Goal: Task Accomplishment & Management: Complete application form

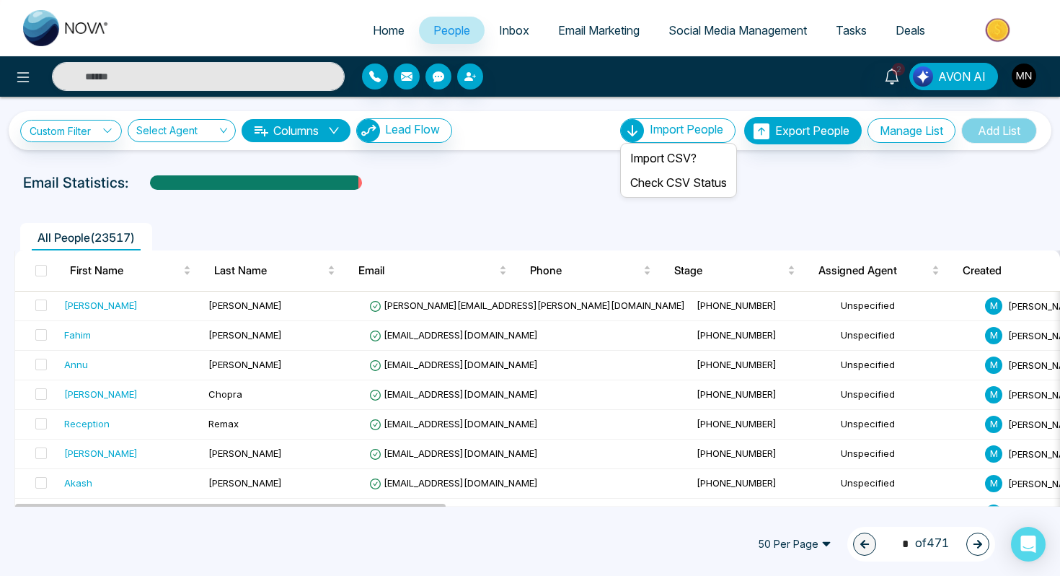
click at [668, 132] on span "Import People" at bounding box center [687, 129] width 74 height 14
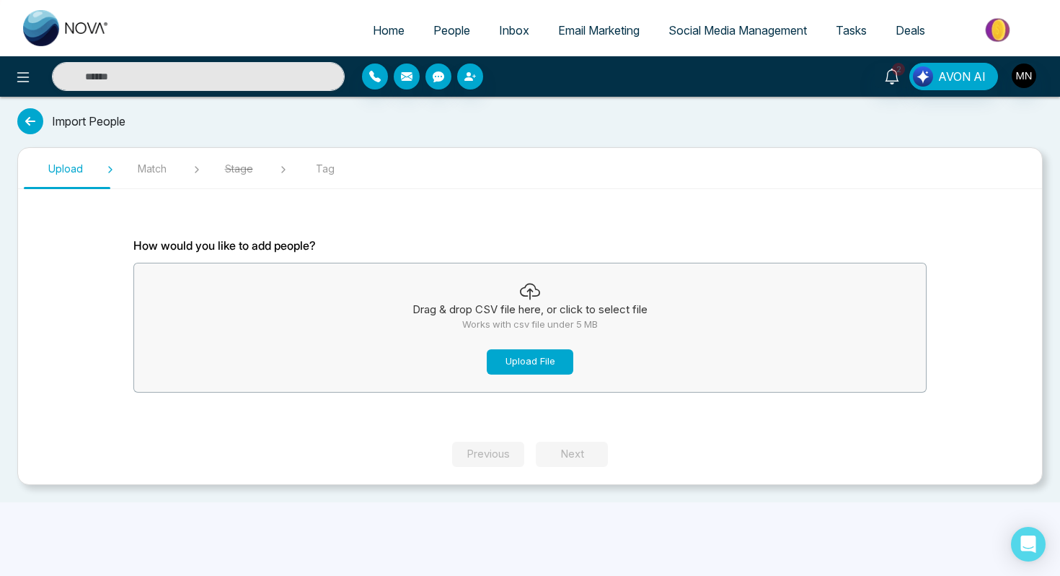
click at [527, 367] on button "Upload File" at bounding box center [530, 361] width 87 height 25
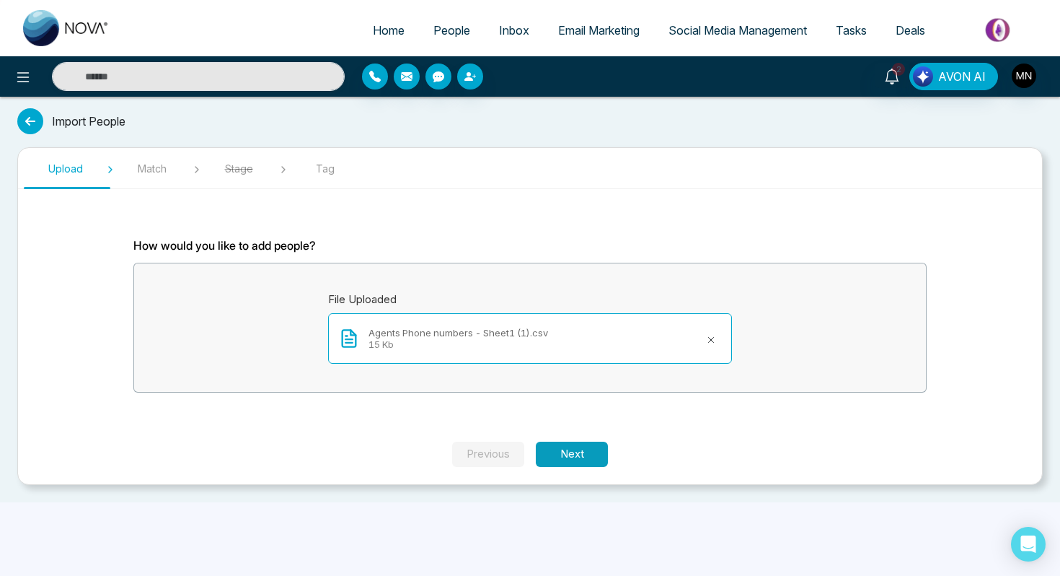
click at [574, 465] on button "Next" at bounding box center [572, 453] width 72 height 25
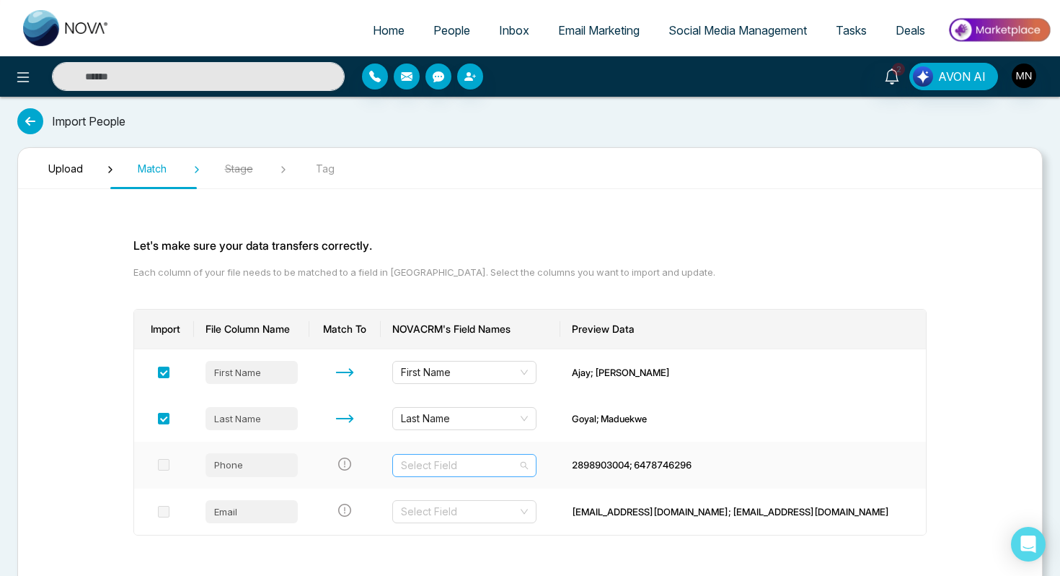
click at [498, 468] on input "search" at bounding box center [459, 465] width 117 height 22
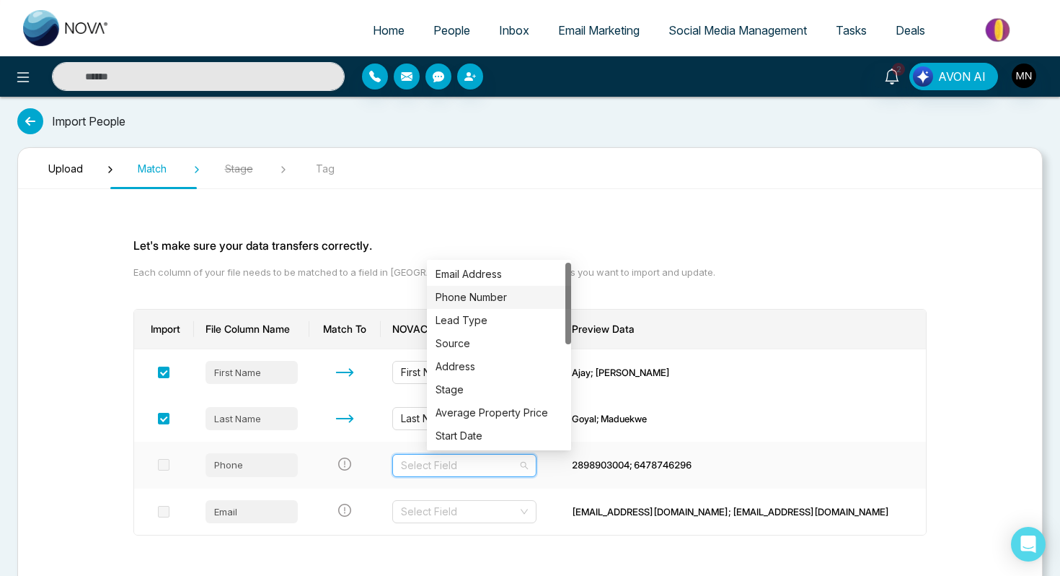
click at [492, 291] on div "Phone Number" at bounding box center [499, 297] width 127 height 16
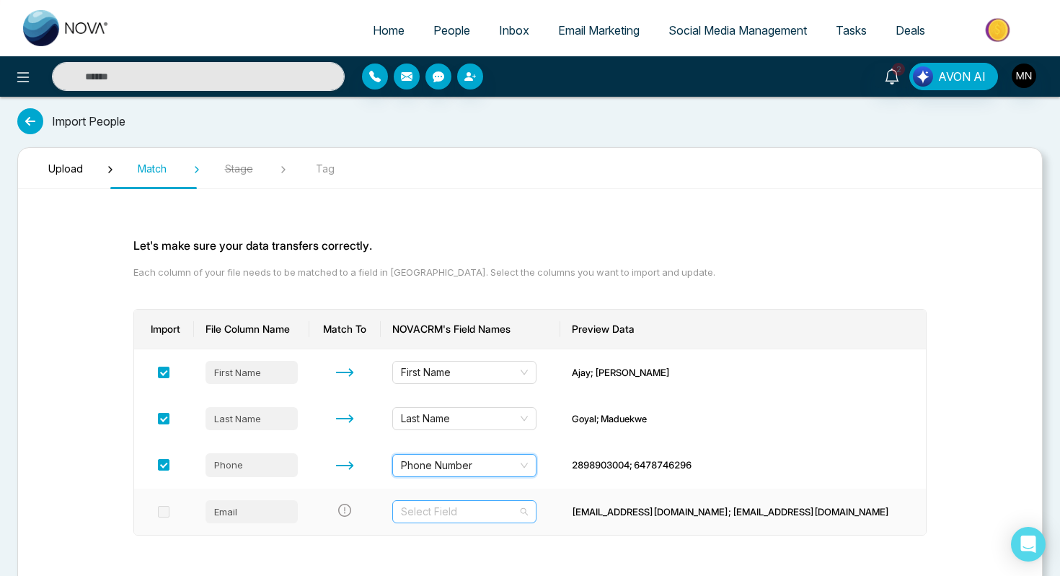
click at [495, 519] on input "search" at bounding box center [459, 512] width 117 height 22
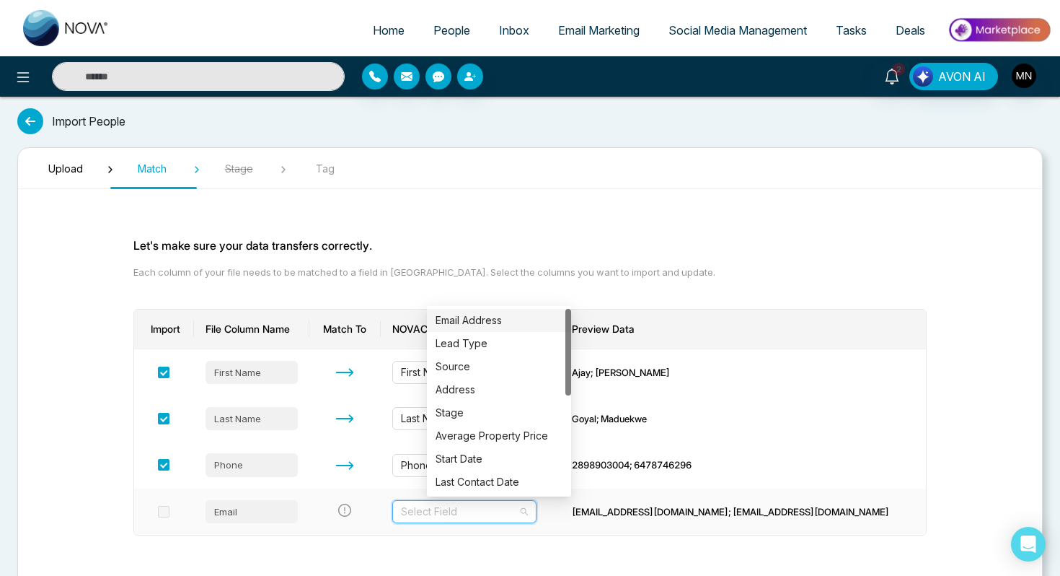
click at [493, 318] on div "Email Address" at bounding box center [499, 320] width 127 height 16
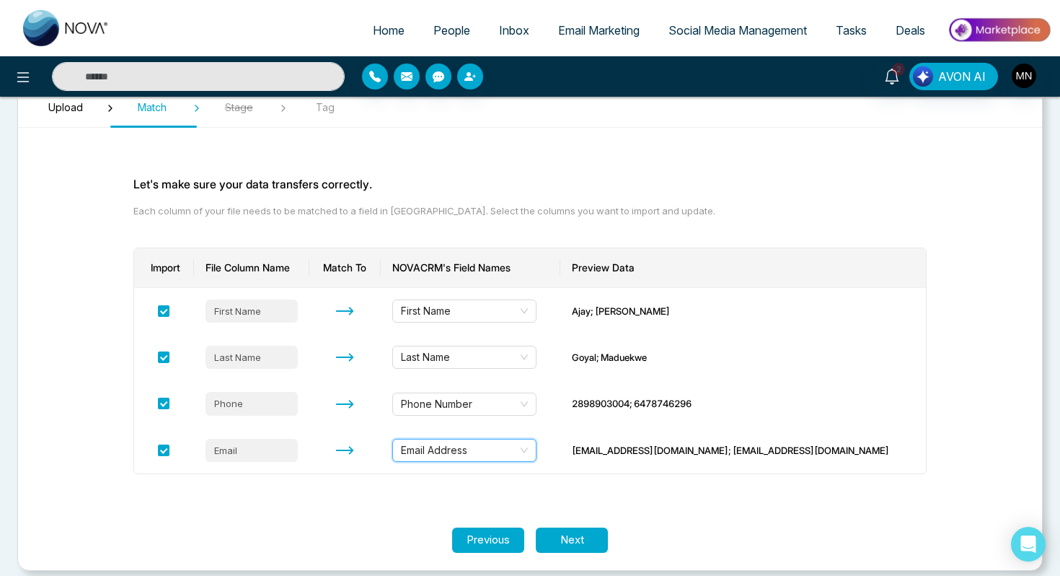
scroll to position [72, 0]
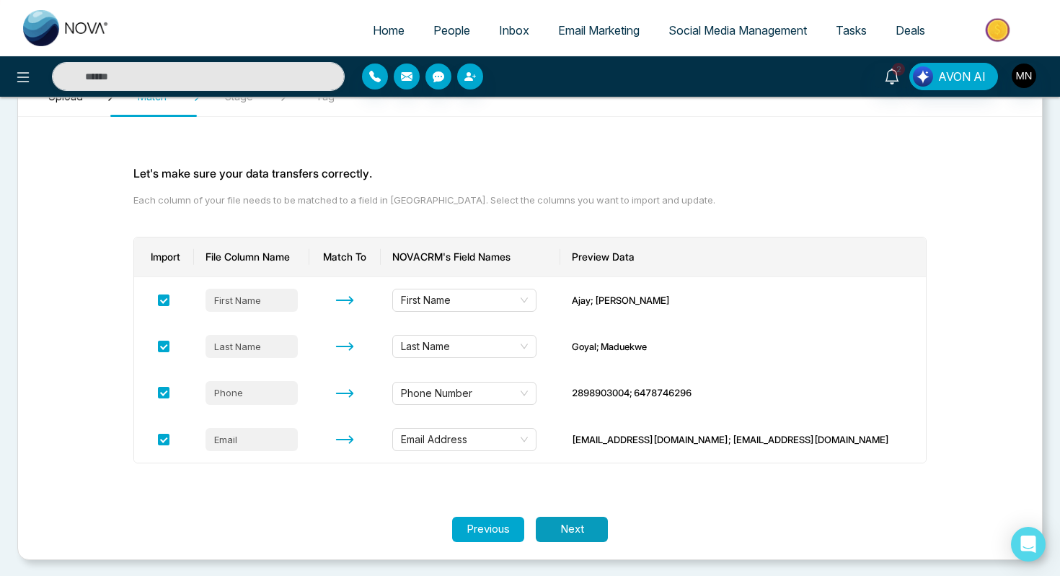
click at [560, 534] on button "Next" at bounding box center [572, 528] width 72 height 25
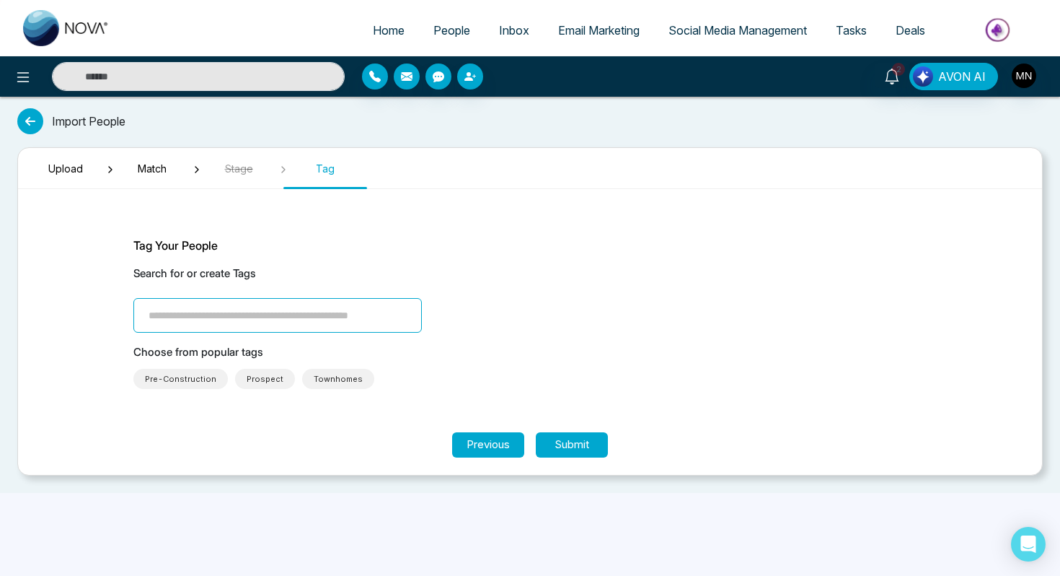
click at [273, 316] on input "search" at bounding box center [277, 315] width 289 height 35
type input "**********"
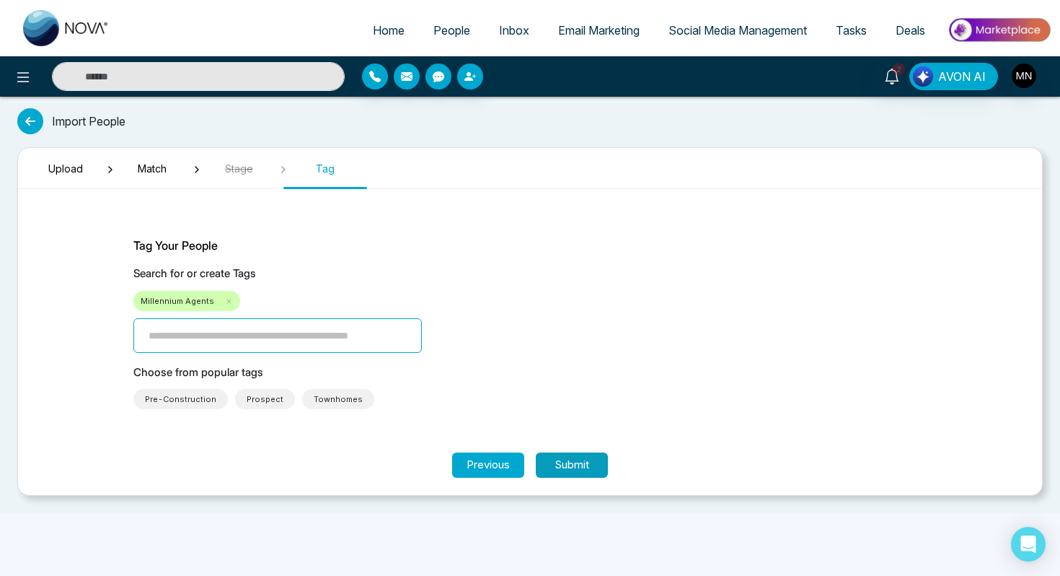
click at [581, 464] on button "Submit" at bounding box center [572, 464] width 72 height 25
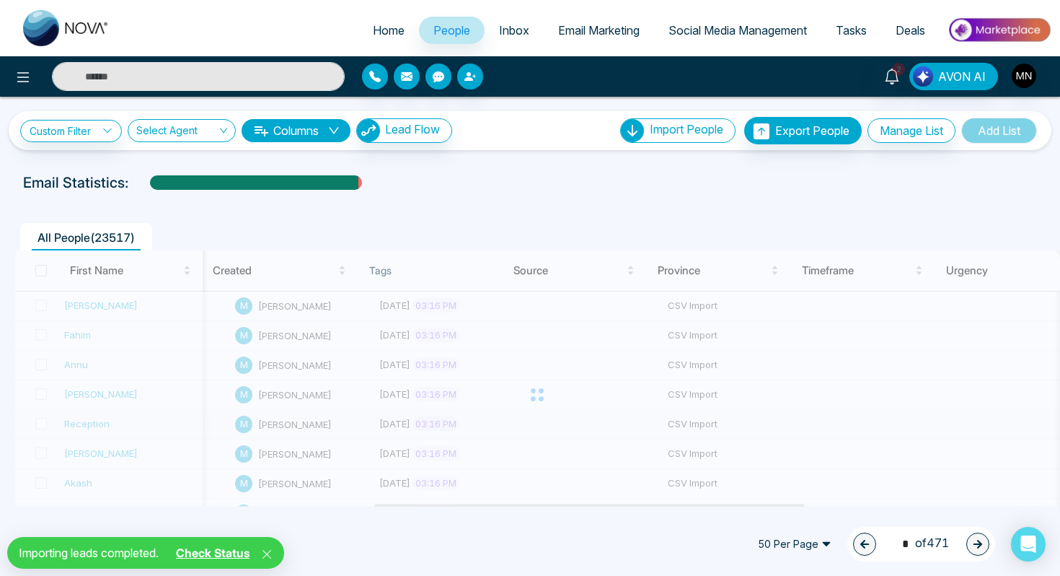
scroll to position [0, 943]
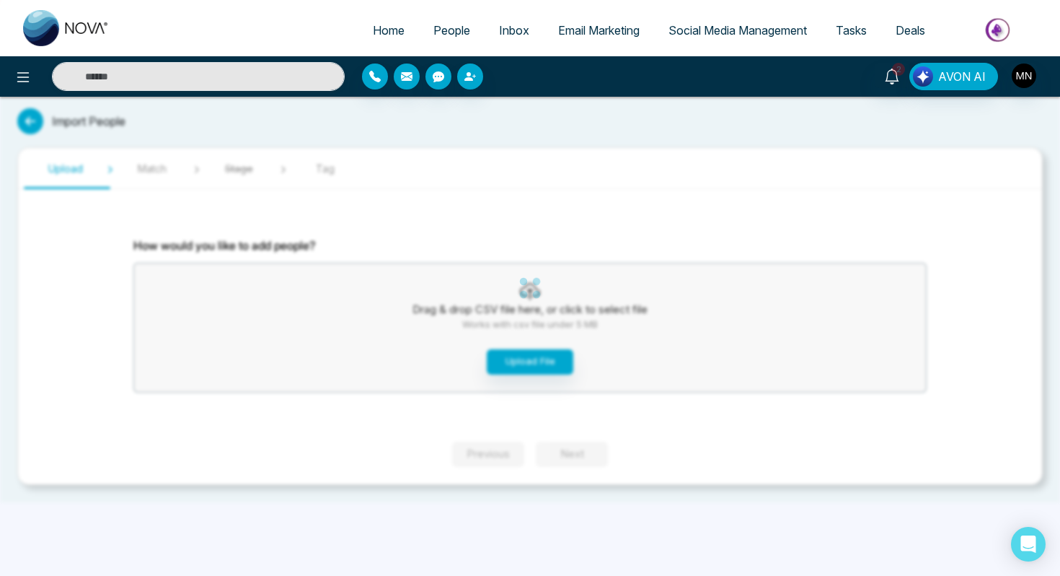
click at [441, 34] on span "People" at bounding box center [452, 30] width 37 height 14
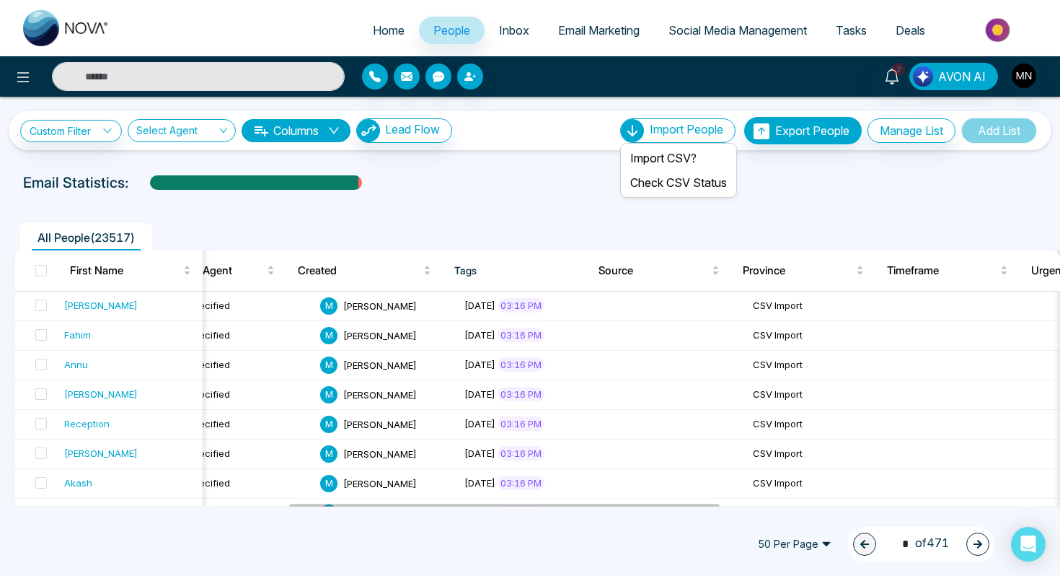
click at [672, 131] on span "Import People" at bounding box center [687, 129] width 74 height 14
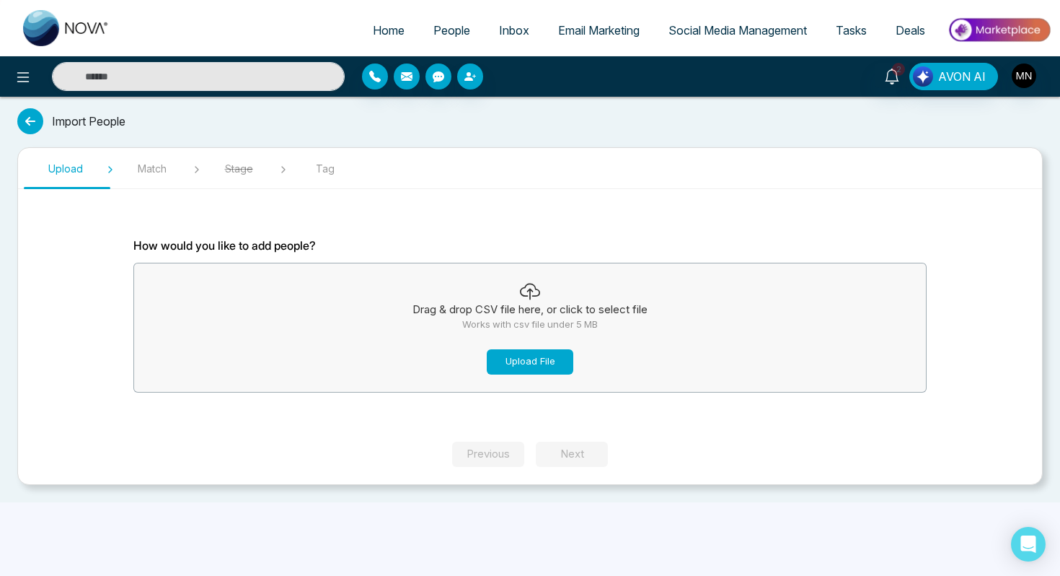
click at [532, 365] on button "Upload File" at bounding box center [530, 361] width 87 height 25
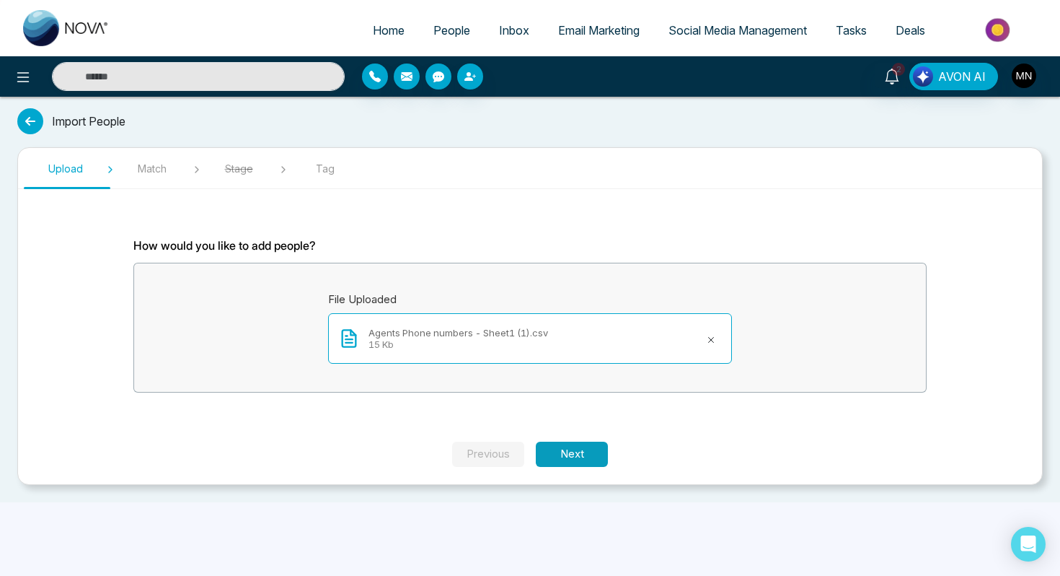
click at [586, 454] on button "Next" at bounding box center [572, 453] width 72 height 25
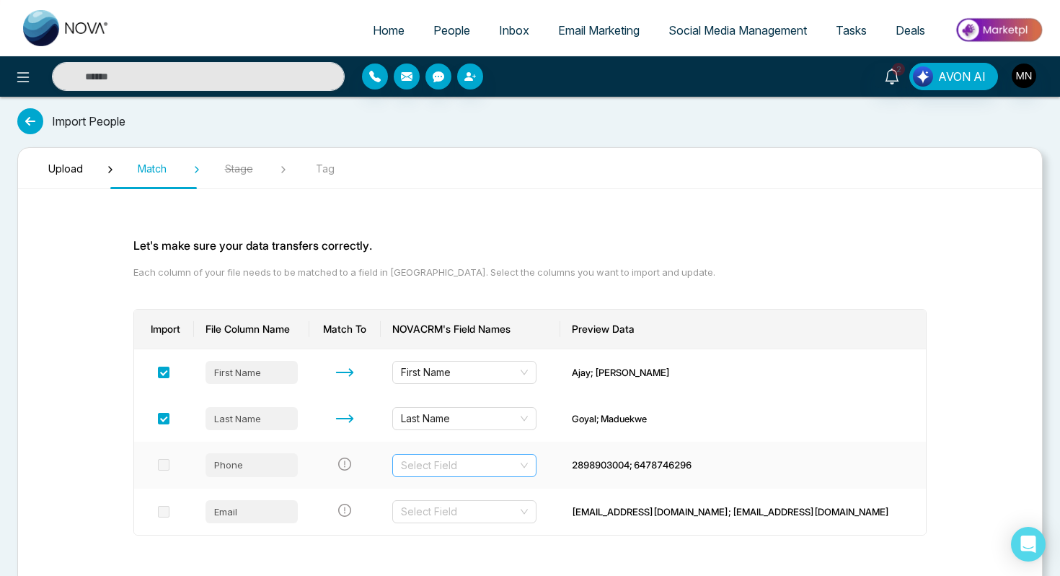
click at [509, 462] on input "search" at bounding box center [459, 465] width 117 height 22
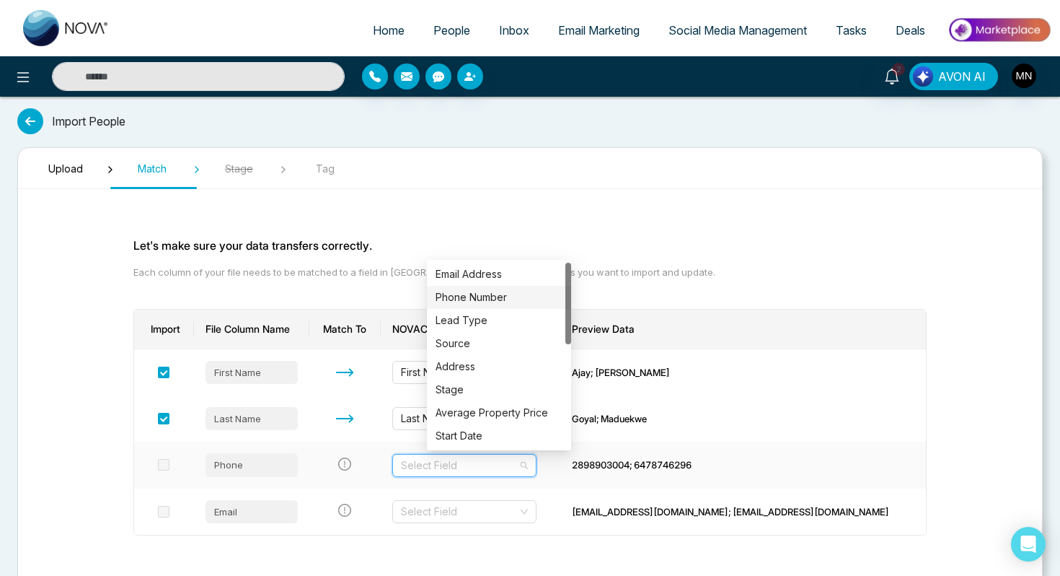
click at [493, 297] on div "Phone Number" at bounding box center [499, 297] width 127 height 16
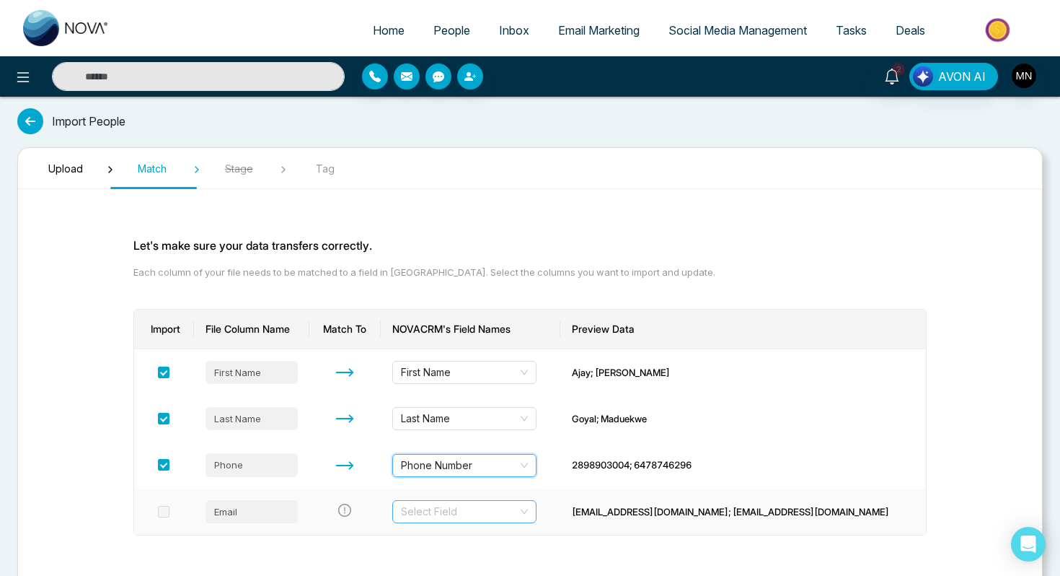
click at [503, 521] on input "search" at bounding box center [459, 512] width 117 height 22
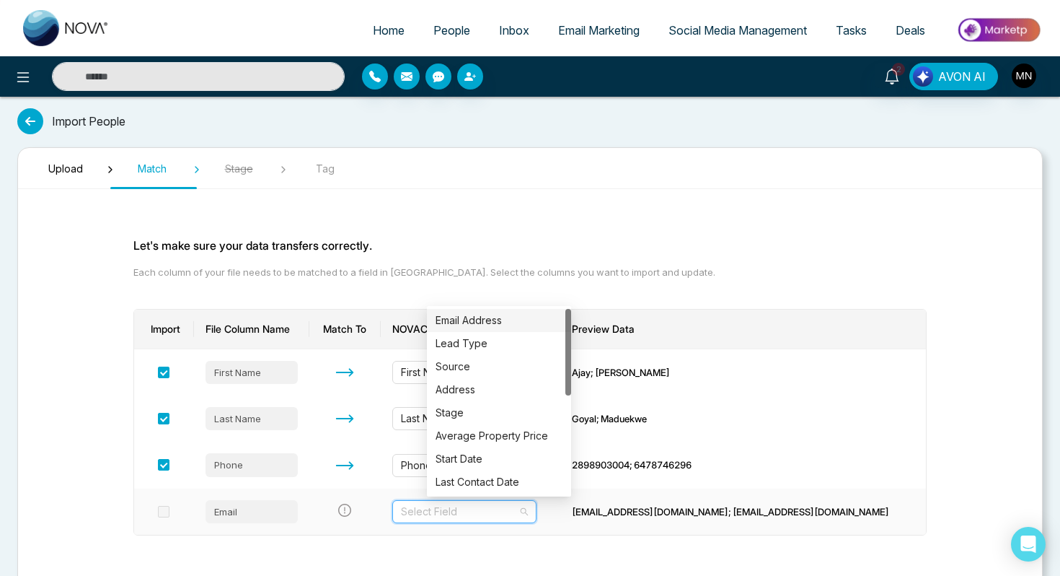
click at [496, 317] on div "Email Address" at bounding box center [499, 320] width 127 height 16
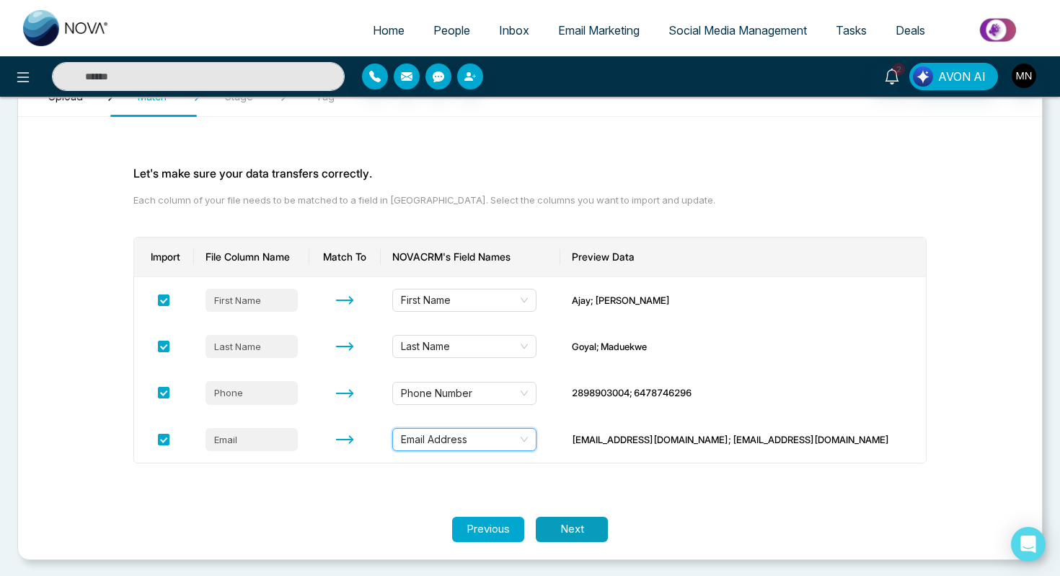
click at [571, 522] on button "Next" at bounding box center [572, 528] width 72 height 25
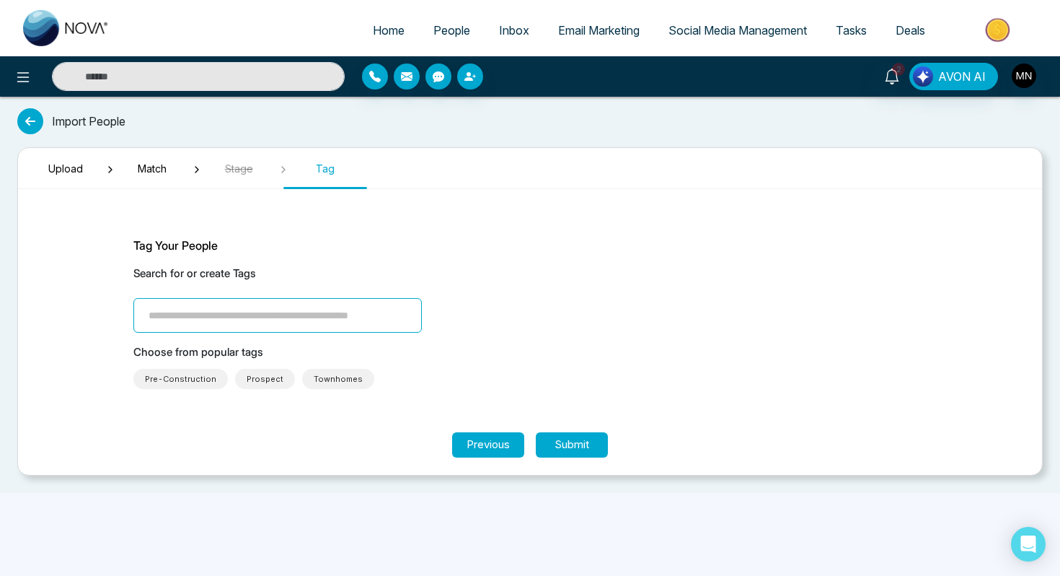
click at [286, 307] on input "search" at bounding box center [277, 315] width 289 height 35
type input "**********"
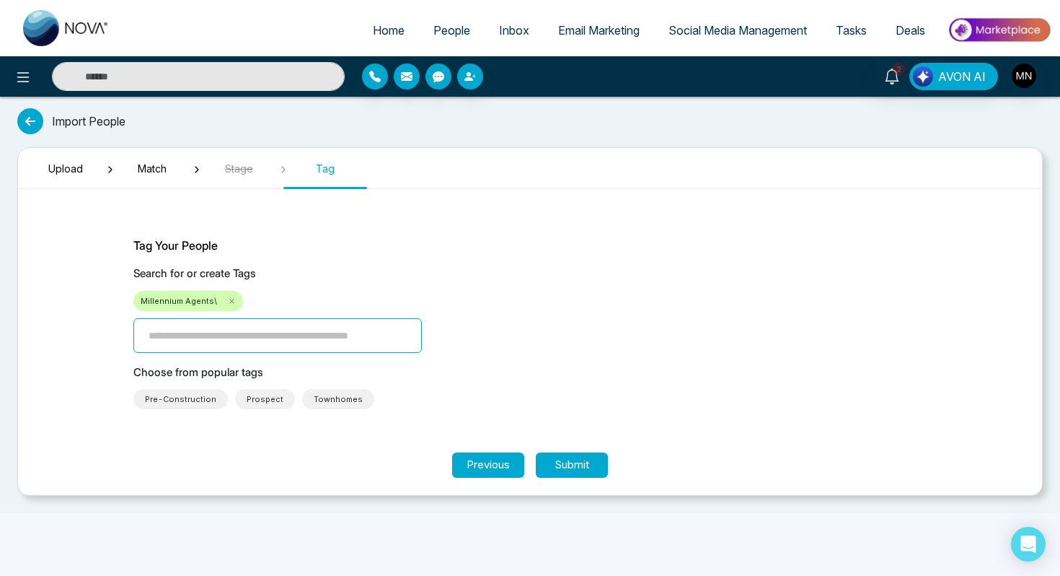
click at [228, 304] on icon at bounding box center [232, 301] width 8 height 8
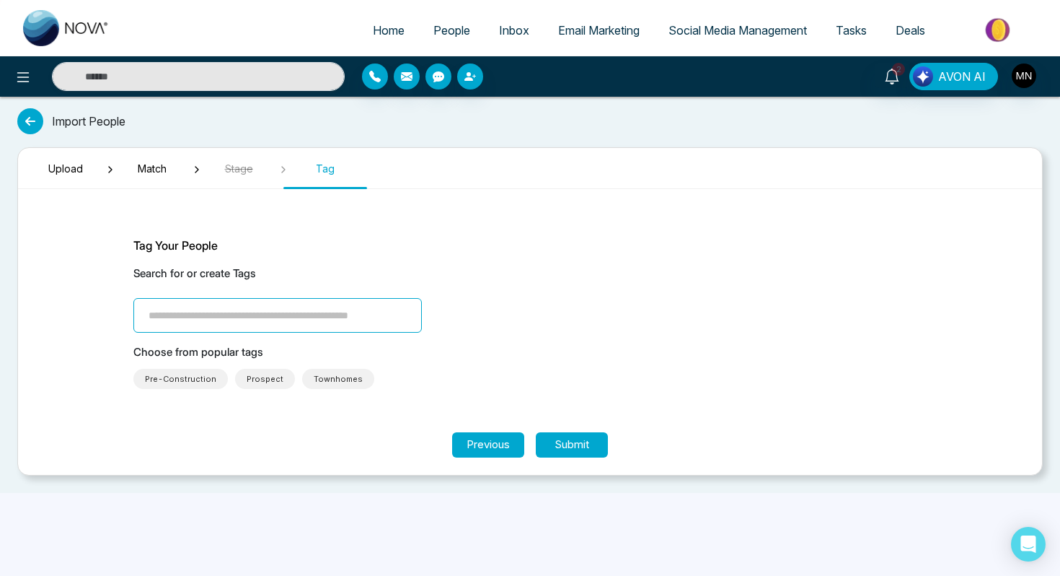
click at [224, 325] on input "search" at bounding box center [277, 315] width 289 height 35
type input "**********"
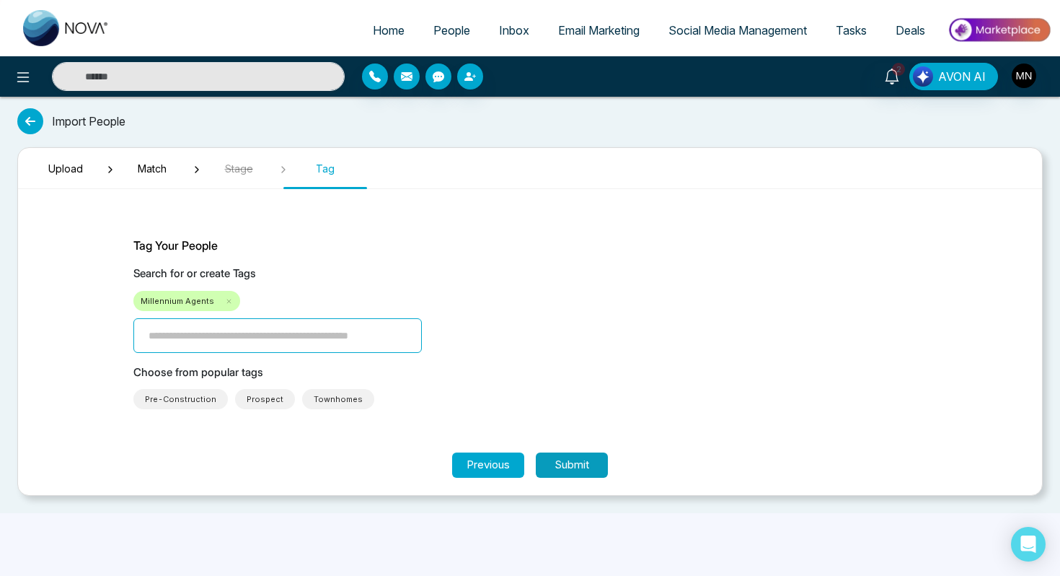
click at [594, 462] on button "Submit" at bounding box center [572, 464] width 72 height 25
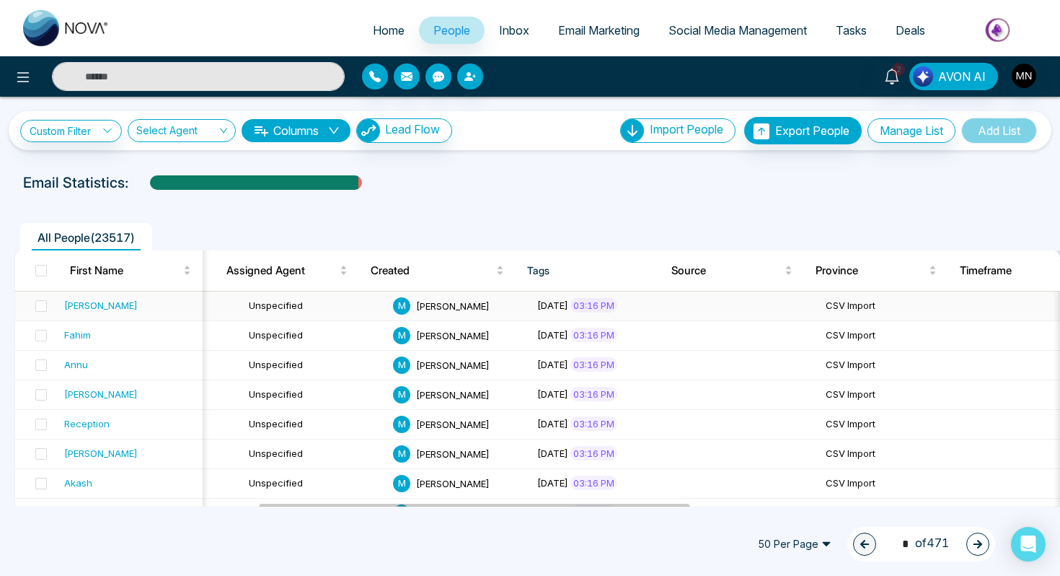
click at [393, 302] on div "M [PERSON_NAME]" at bounding box center [459, 305] width 133 height 17
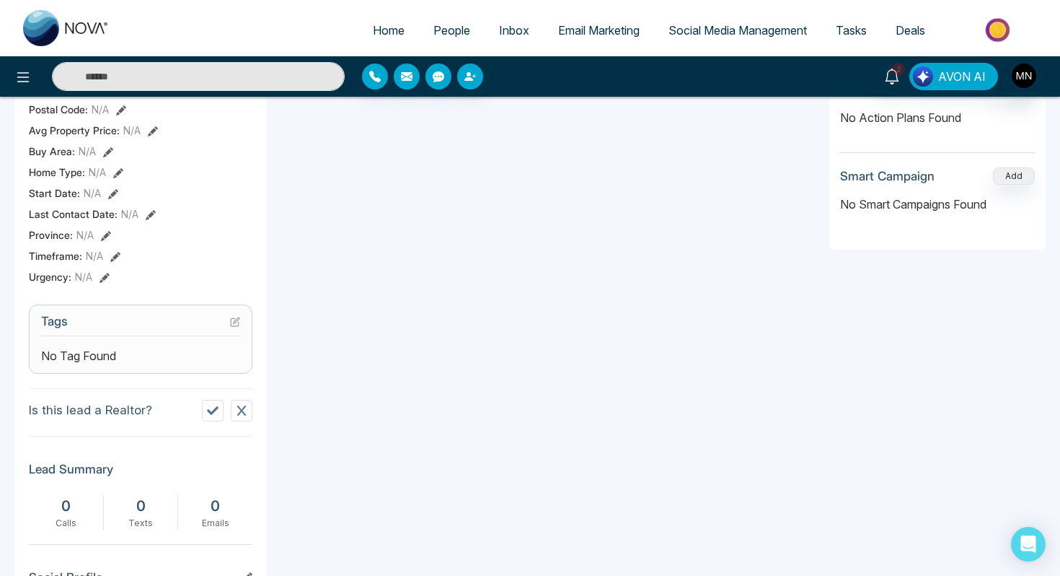
scroll to position [404, 0]
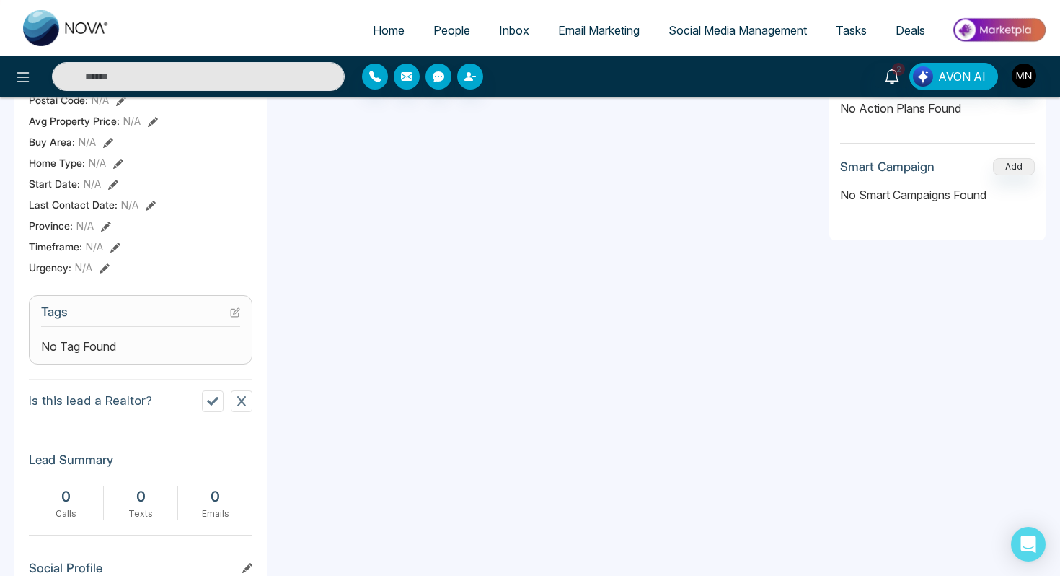
click at [450, 30] on span "People" at bounding box center [452, 30] width 37 height 14
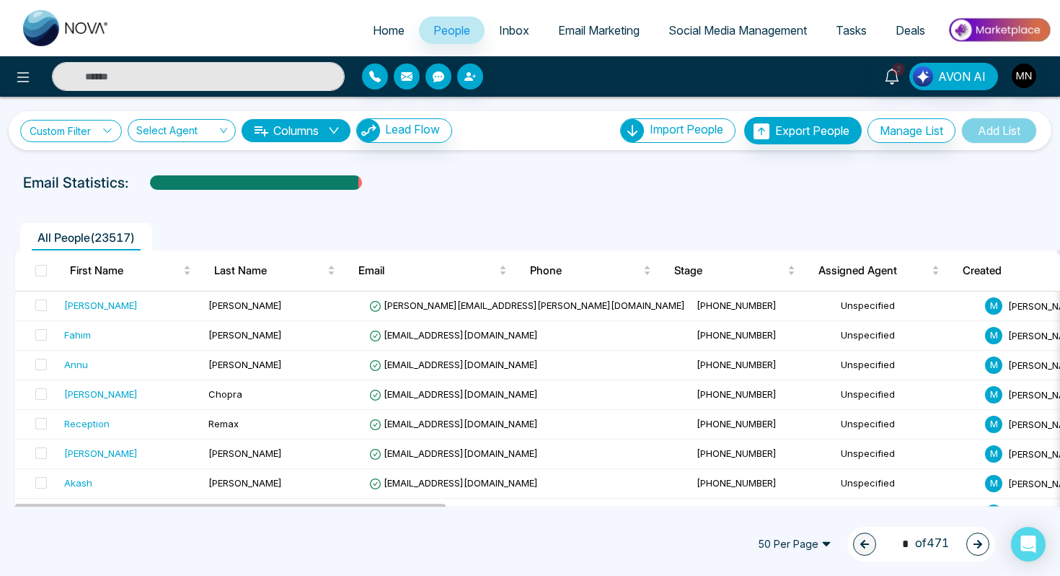
click at [105, 126] on icon at bounding box center [107, 131] width 10 height 10
click at [111, 171] on input "search" at bounding box center [100, 165] width 117 height 22
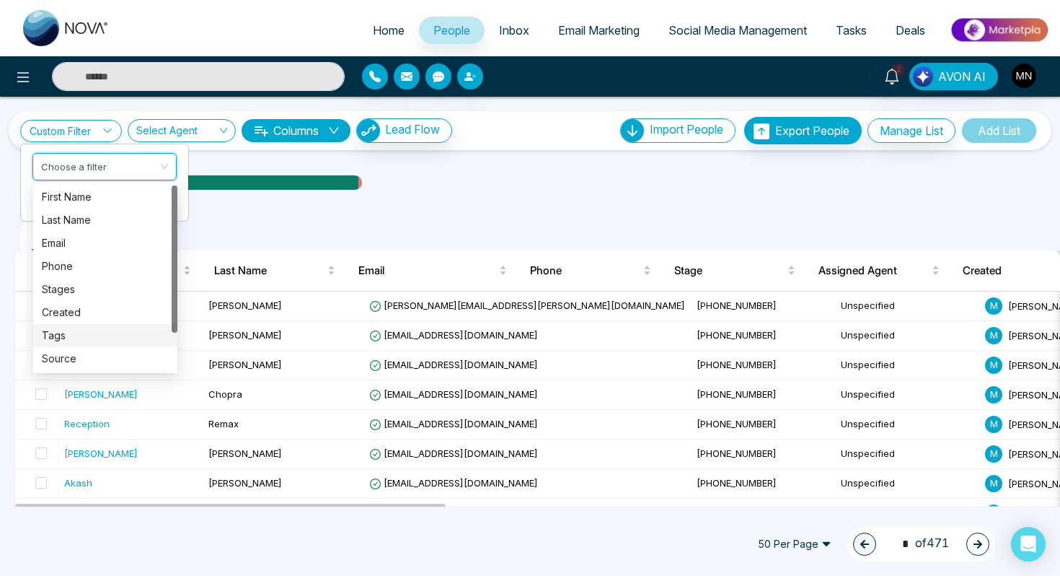
click at [88, 328] on div "Tags" at bounding box center [105, 335] width 127 height 16
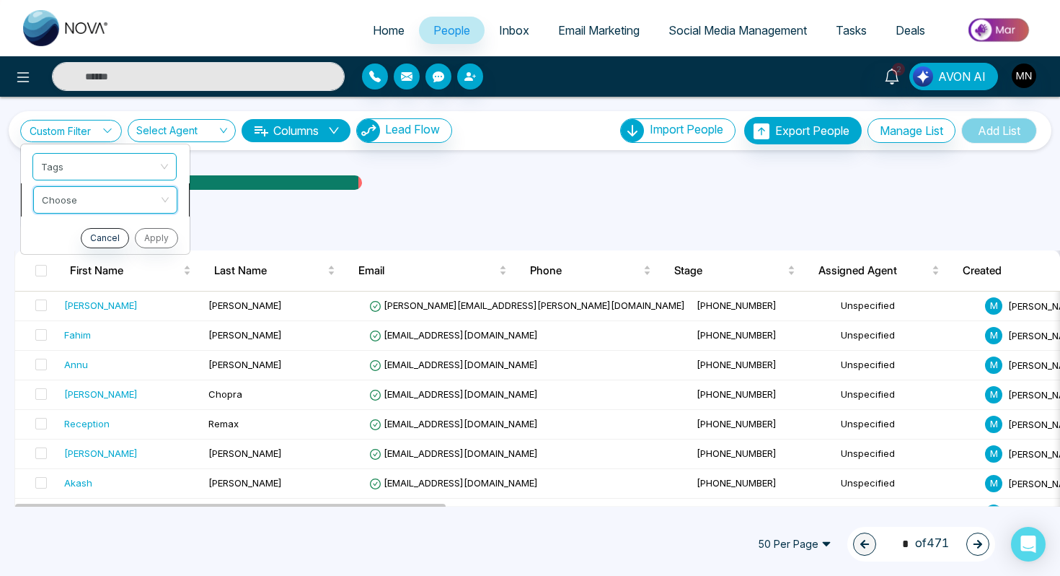
click at [98, 198] on input "search" at bounding box center [100, 198] width 117 height 22
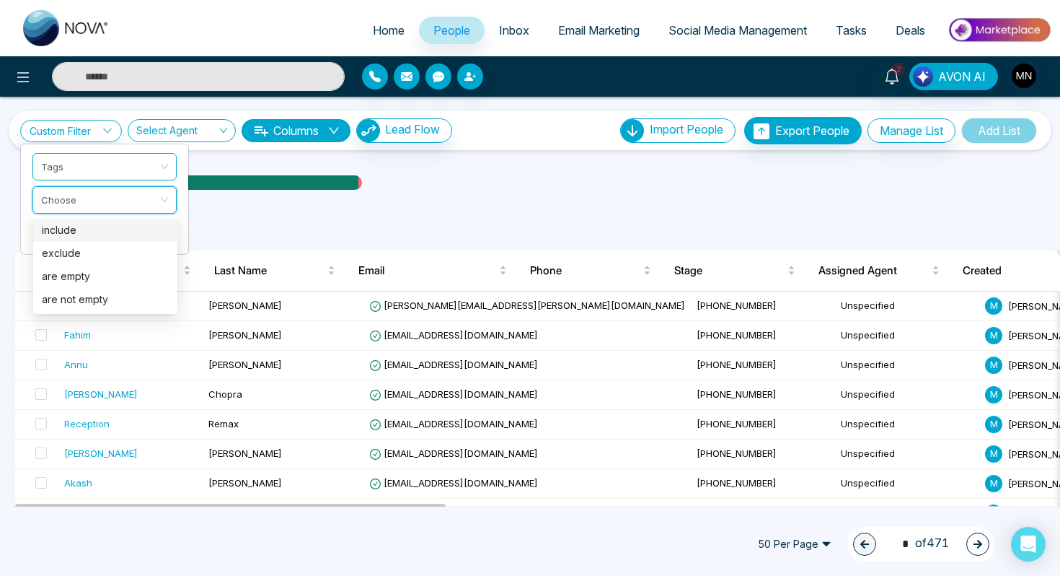
click at [97, 227] on div "include" at bounding box center [105, 230] width 127 height 16
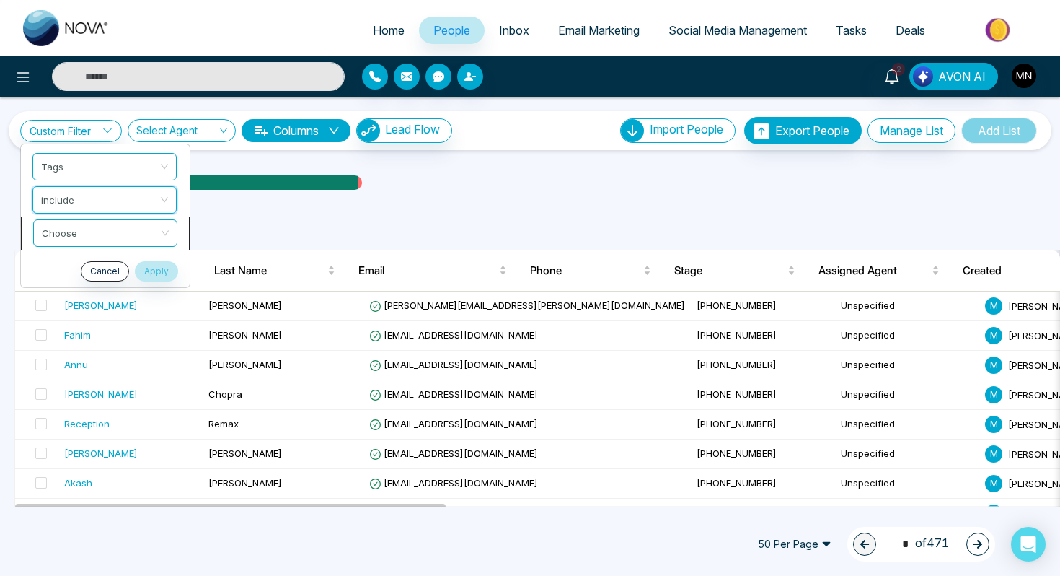
click at [97, 240] on input "search" at bounding box center [100, 231] width 117 height 22
click at [495, 216] on div "All People ( 23517 )" at bounding box center [530, 232] width 1049 height 37
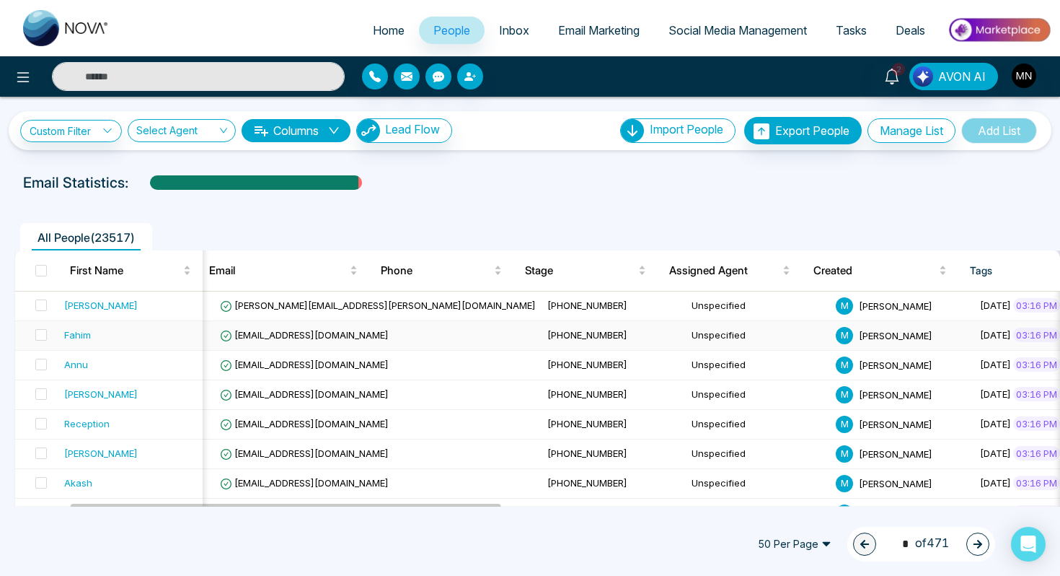
scroll to position [0, 252]
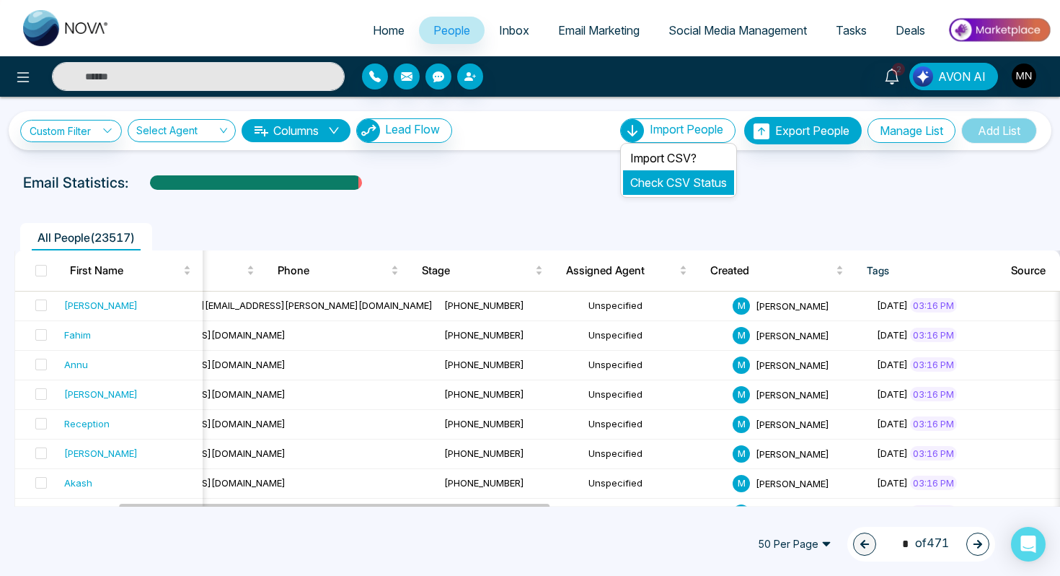
click at [685, 185] on link "Check CSV Status" at bounding box center [678, 182] width 97 height 14
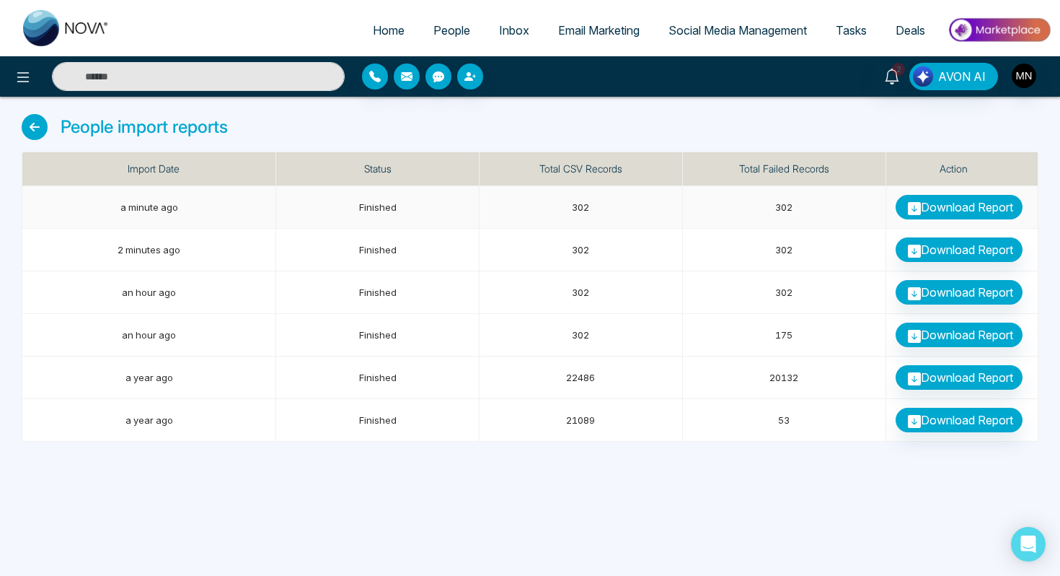
click at [959, 203] on link "Download Report" at bounding box center [959, 207] width 127 height 25
